Goal: Transaction & Acquisition: Purchase product/service

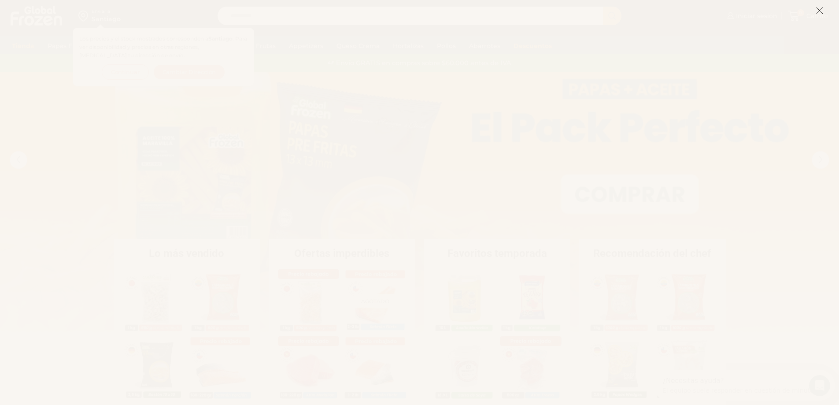
click at [819, 9] on icon at bounding box center [819, 11] width 8 height 8
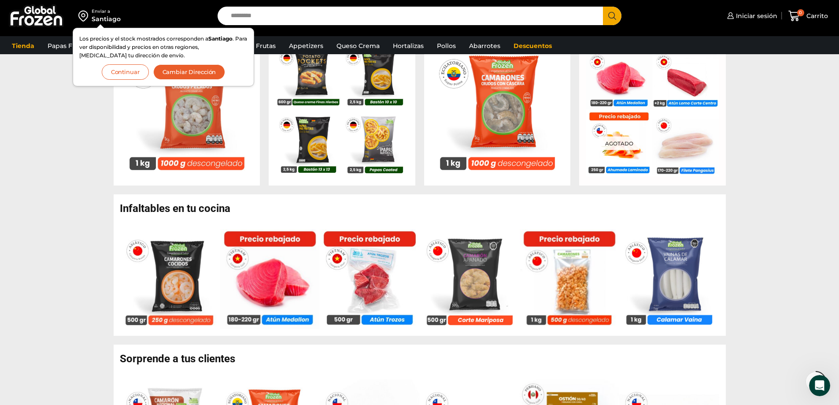
scroll to position [407, 0]
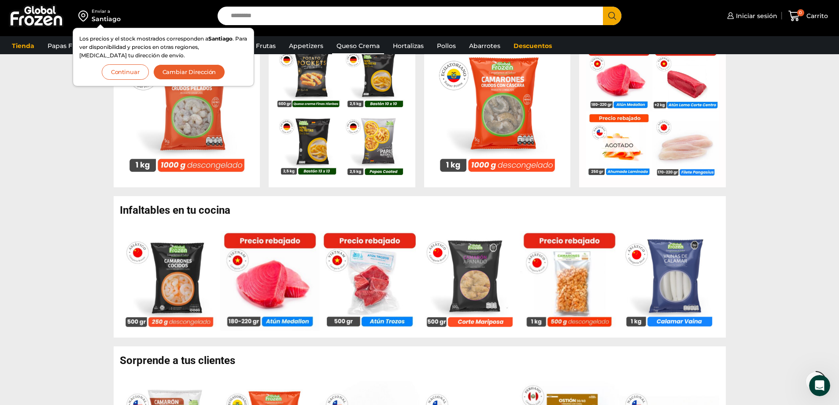
click at [338, 44] on link "Queso Crema" at bounding box center [358, 45] width 52 height 17
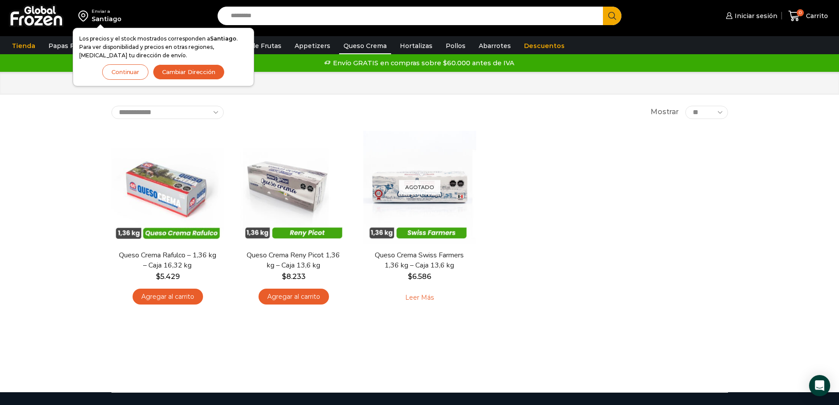
click at [623, 234] on div "En stock Vista Rápida Queso Crema Rafulco – 1,36 kg – Caja 16,32 kg $ 5.429 Agr…" at bounding box center [420, 221] width 630 height 195
click at [445, 47] on link "Pollos" at bounding box center [455, 45] width 29 height 17
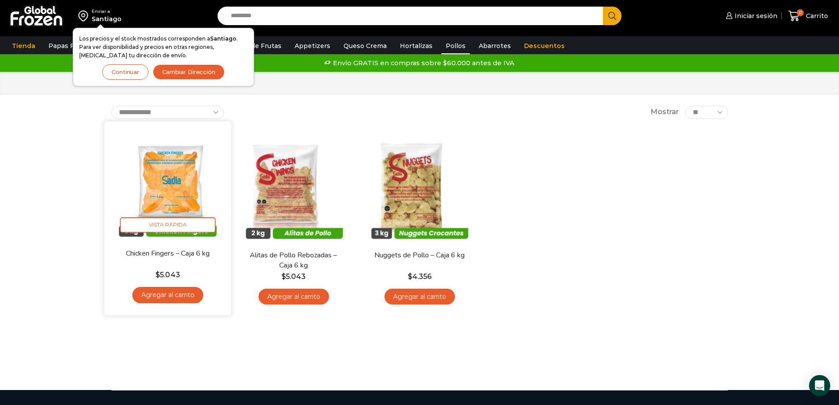
click at [162, 299] on link "Agregar al carrito" at bounding box center [167, 295] width 71 height 16
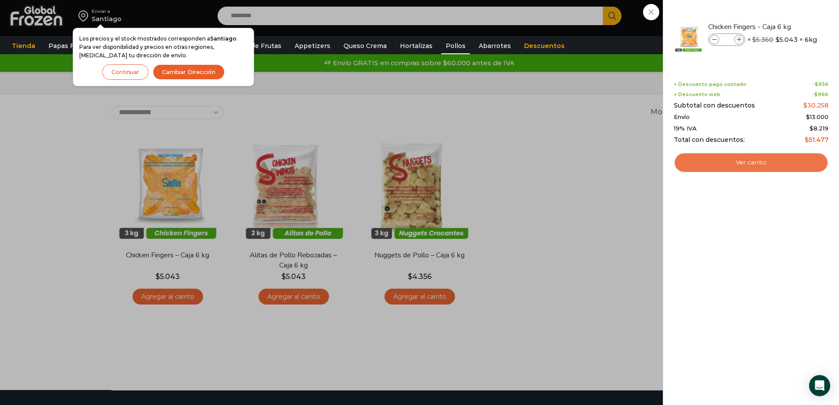
click at [745, 165] on link "Ver carrito" at bounding box center [751, 162] width 155 height 20
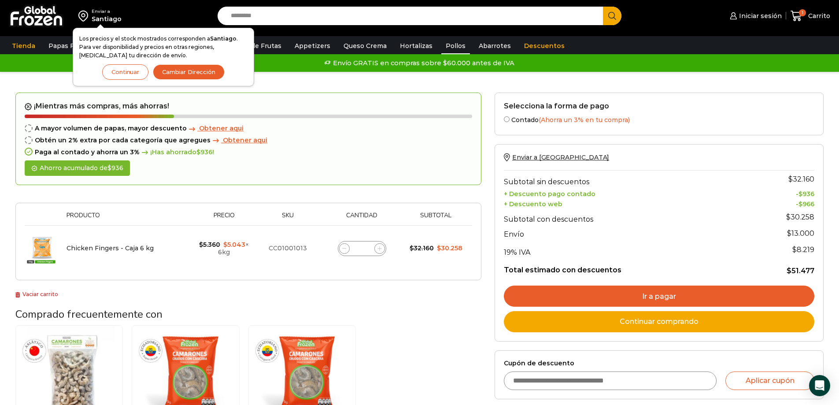
click at [441, 41] on link "Pollos" at bounding box center [455, 45] width 29 height 17
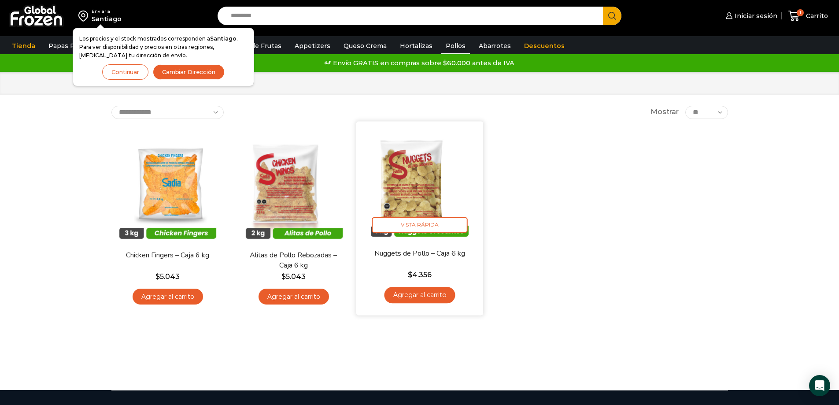
click at [431, 292] on link "Agregar al carrito" at bounding box center [419, 295] width 71 height 16
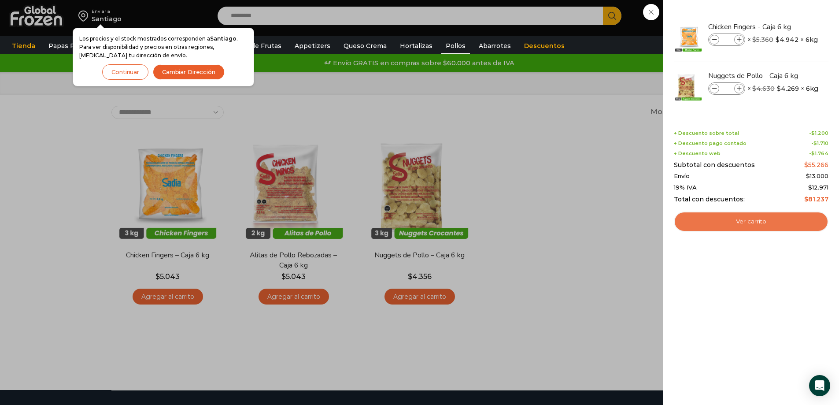
click at [721, 225] on link "Ver carrito" at bounding box center [751, 221] width 155 height 20
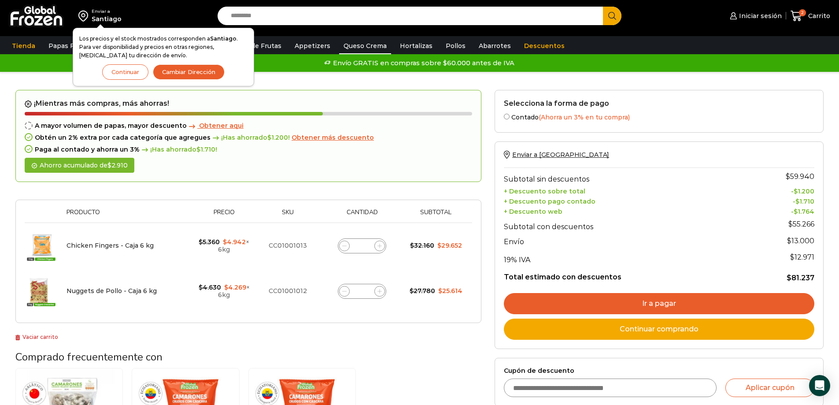
click at [340, 44] on link "Queso Crema" at bounding box center [365, 45] width 52 height 17
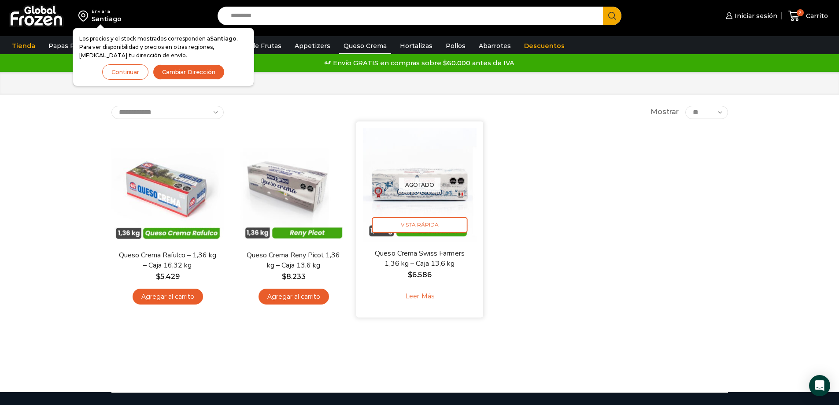
click at [412, 295] on link "Leer más" at bounding box center [419, 296] width 56 height 19
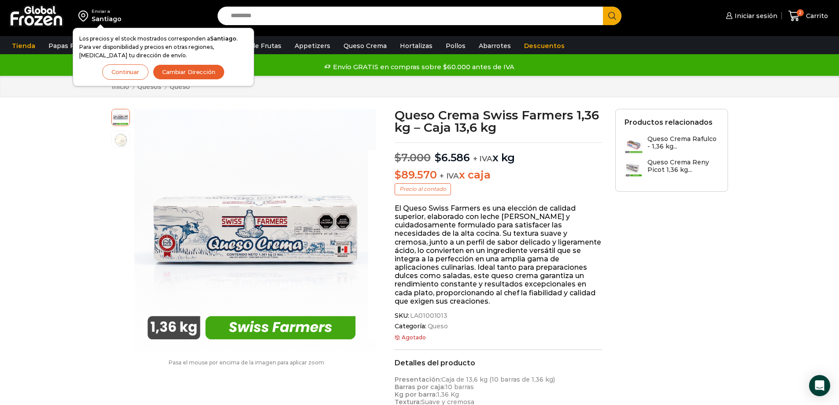
click at [124, 73] on button "Continuar" at bounding box center [125, 71] width 46 height 15
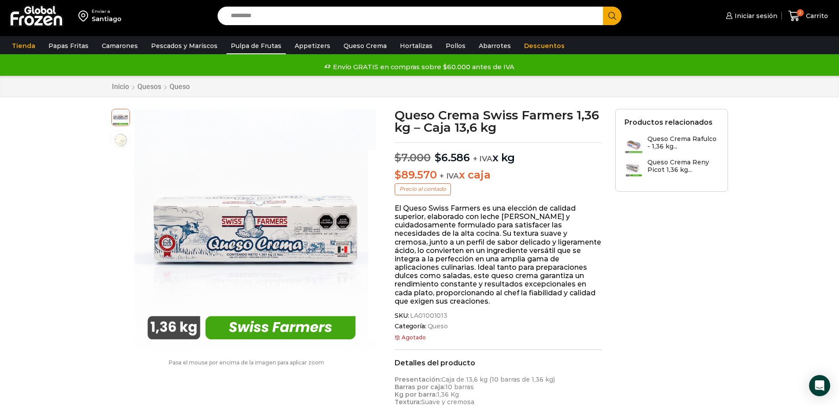
click at [257, 48] on link "Pulpa de Frutas" at bounding box center [255, 45] width 59 height 17
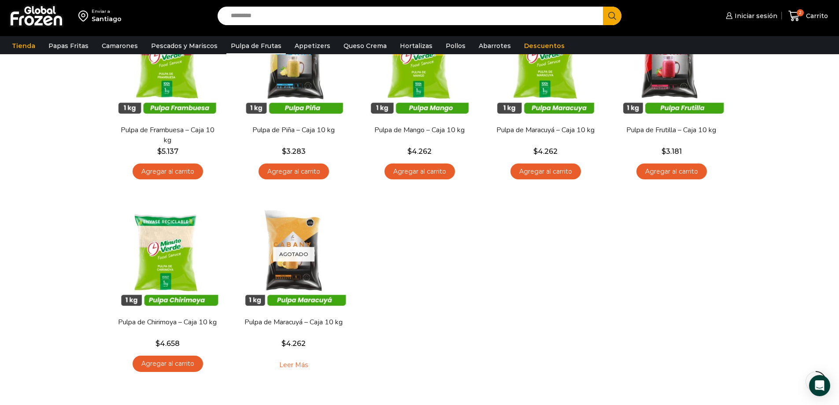
scroll to position [132, 0]
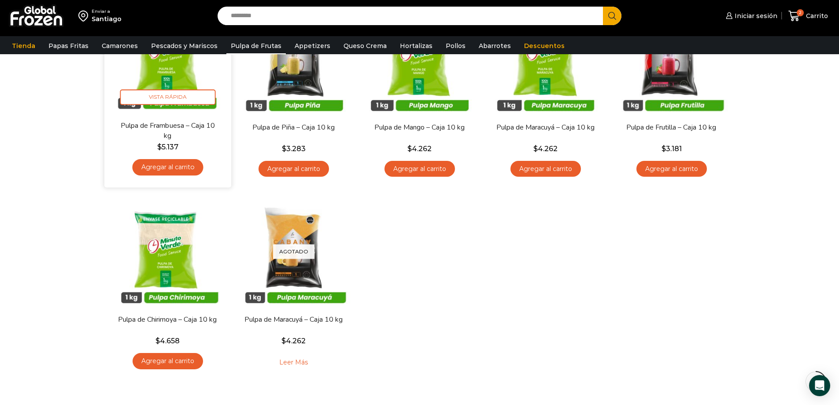
click at [168, 171] on link "Agregar al carrito" at bounding box center [167, 167] width 71 height 16
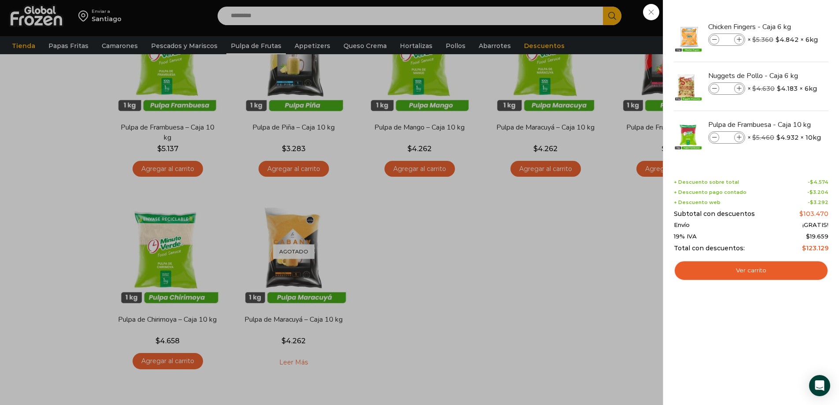
click at [786, 26] on div "3 Carrito 3 3 Shopping Cart *" at bounding box center [808, 16] width 44 height 21
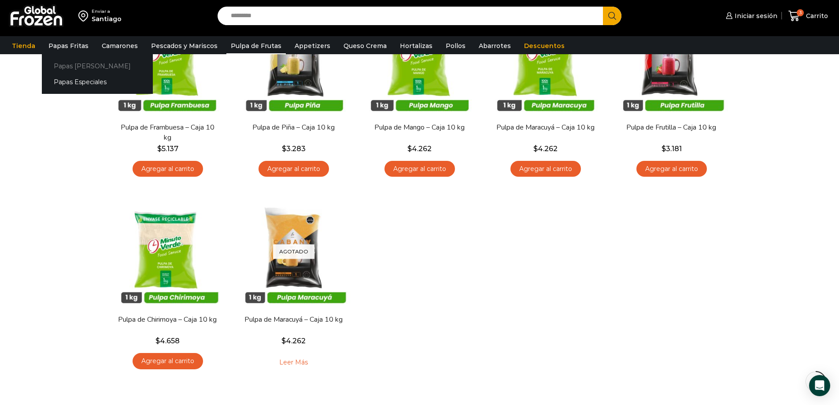
click at [68, 68] on link "Papas [PERSON_NAME]" at bounding box center [97, 66] width 111 height 16
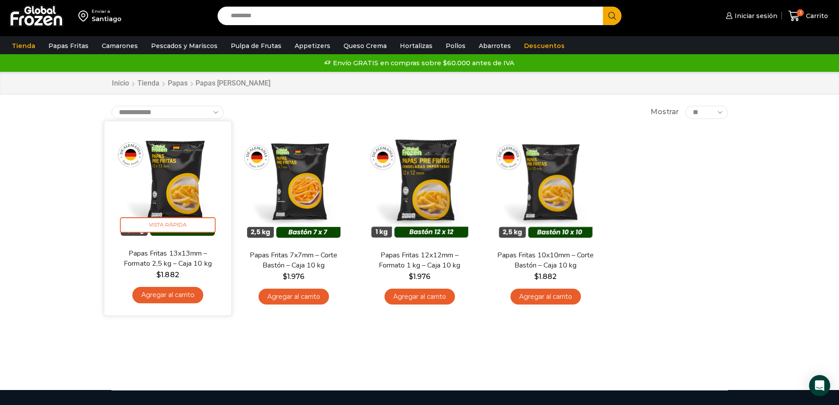
click at [155, 297] on link "Agregar al carrito" at bounding box center [167, 295] width 71 height 16
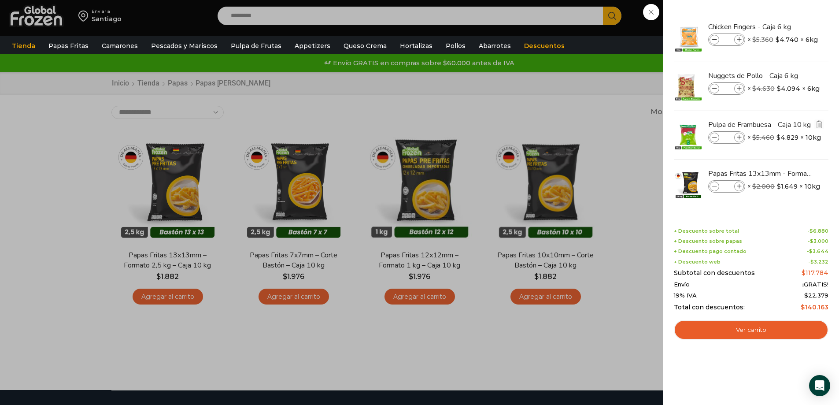
click at [714, 141] on span at bounding box center [714, 138] width 10 height 10
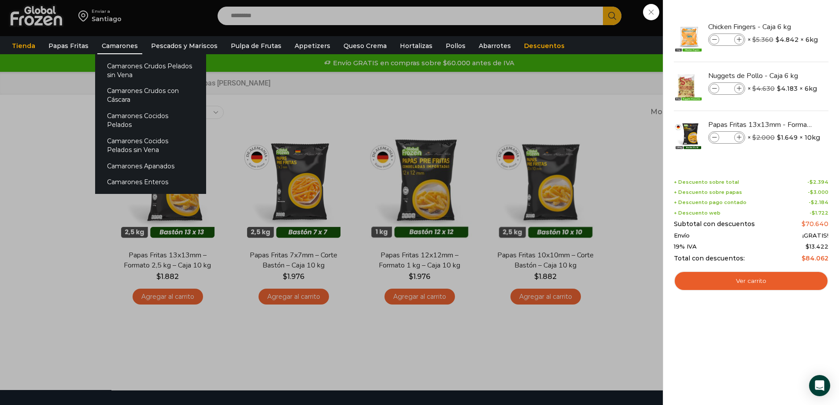
click at [113, 48] on link "Camarones" at bounding box center [119, 45] width 45 height 17
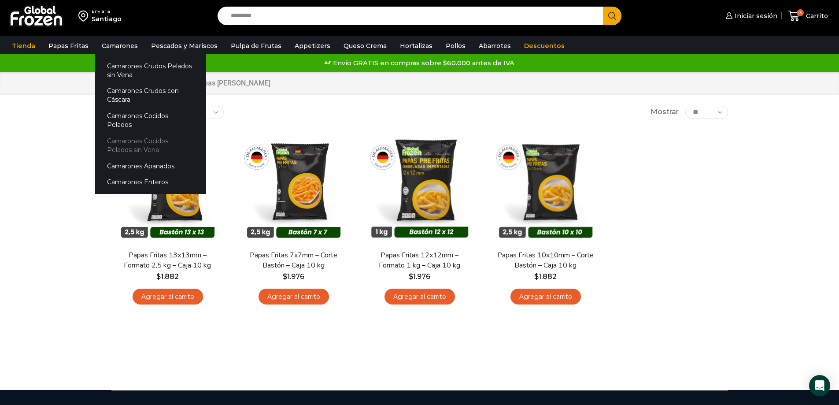
click at [141, 133] on link "Camarones Cocidos Pelados sin Vena" at bounding box center [150, 145] width 111 height 25
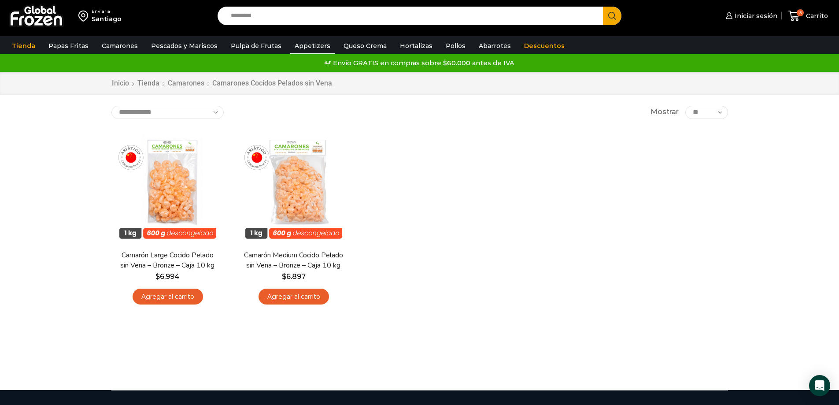
click at [295, 44] on link "Appetizers" at bounding box center [312, 45] width 44 height 17
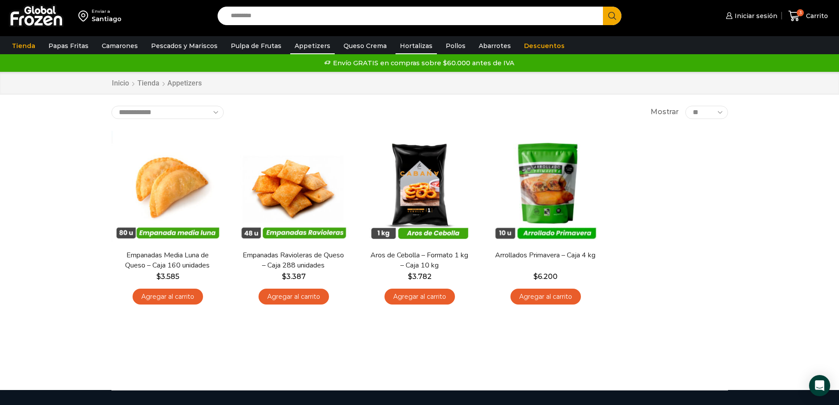
click at [402, 44] on link "Hortalizas" at bounding box center [415, 45] width 41 height 17
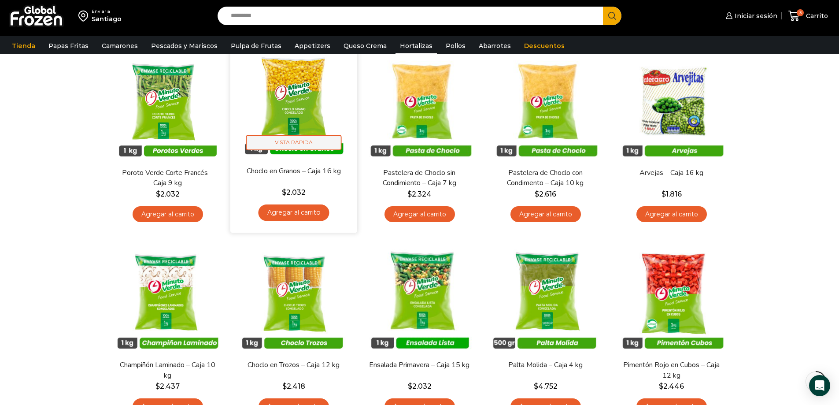
scroll to position [88, 0]
